Goal: Find specific page/section: Find specific page/section

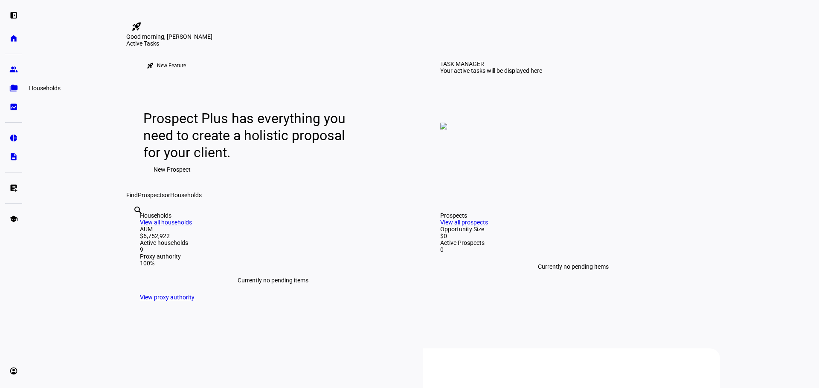
click at [16, 88] on eth-mat-symbol "folder_copy" at bounding box center [13, 88] width 9 height 9
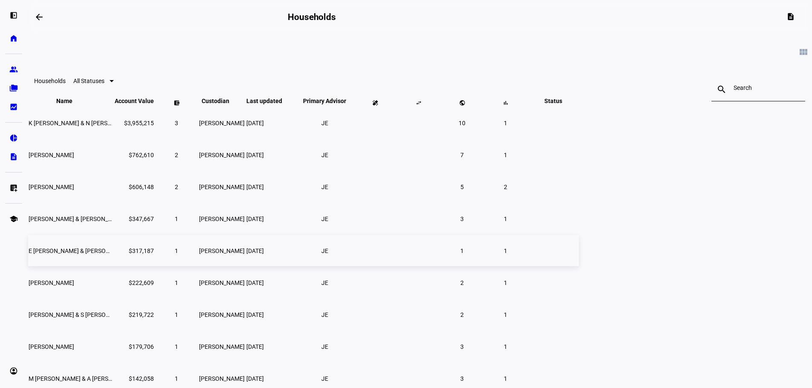
scroll to position [43, 0]
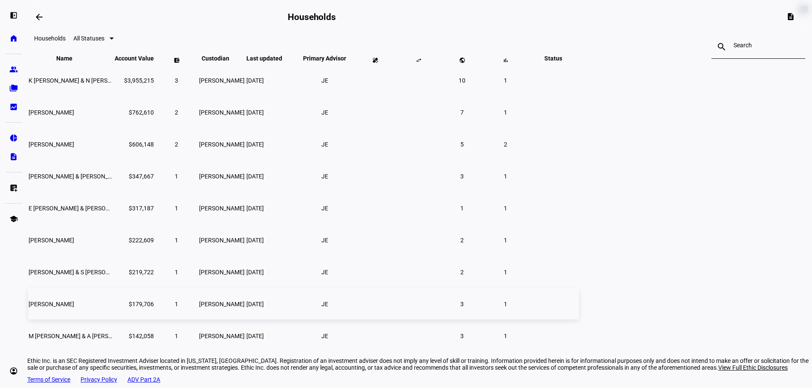
click at [74, 308] on span "[PERSON_NAME]" at bounding box center [52, 304] width 46 height 7
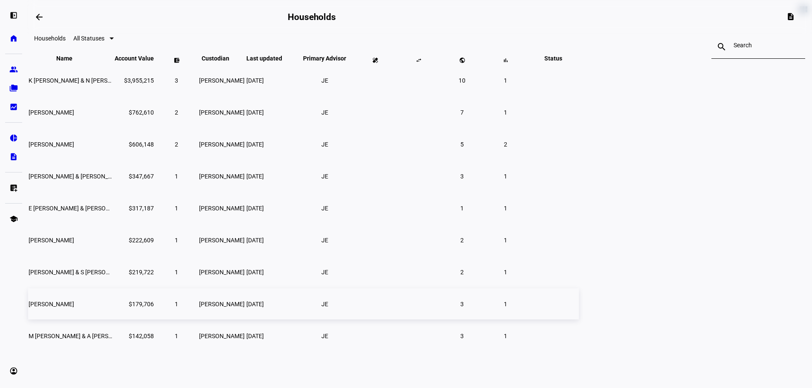
scroll to position [19, 0]
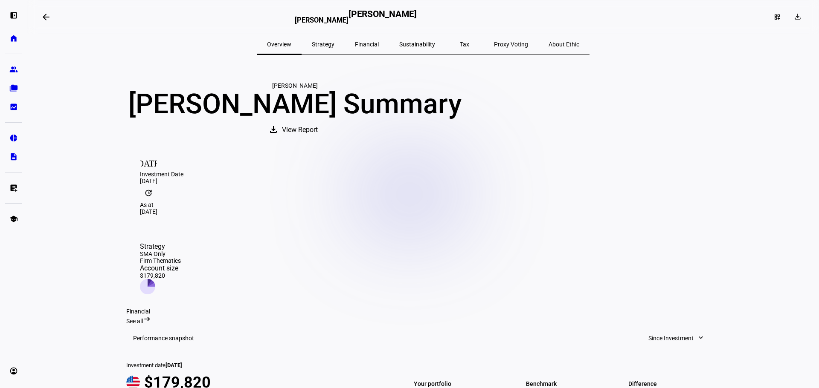
click at [334, 44] on span "Strategy" at bounding box center [323, 44] width 23 height 6
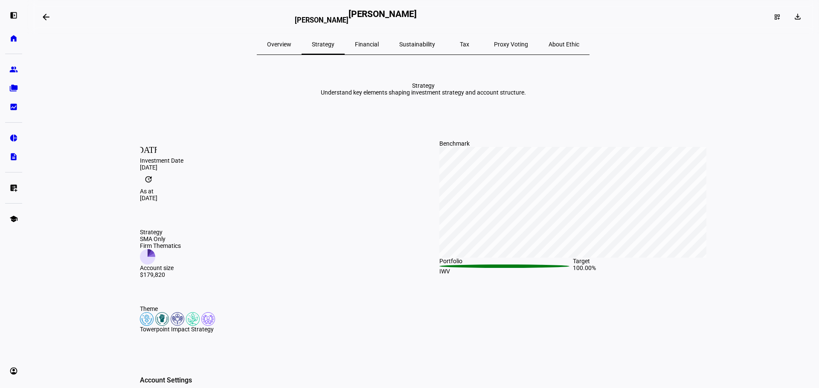
click at [291, 39] on span "Overview" at bounding box center [279, 44] width 24 height 20
